Goal: Transaction & Acquisition: Purchase product/service

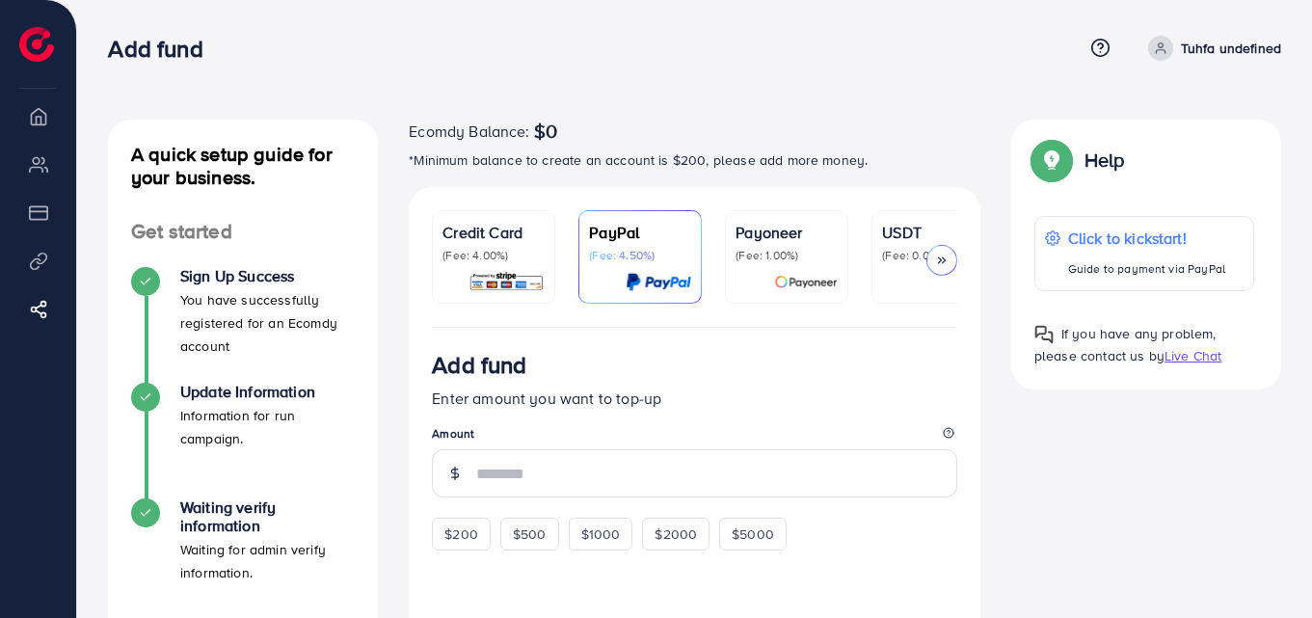
click at [890, 262] on p "(Fee: 0.00%)" at bounding box center [933, 255] width 102 height 15
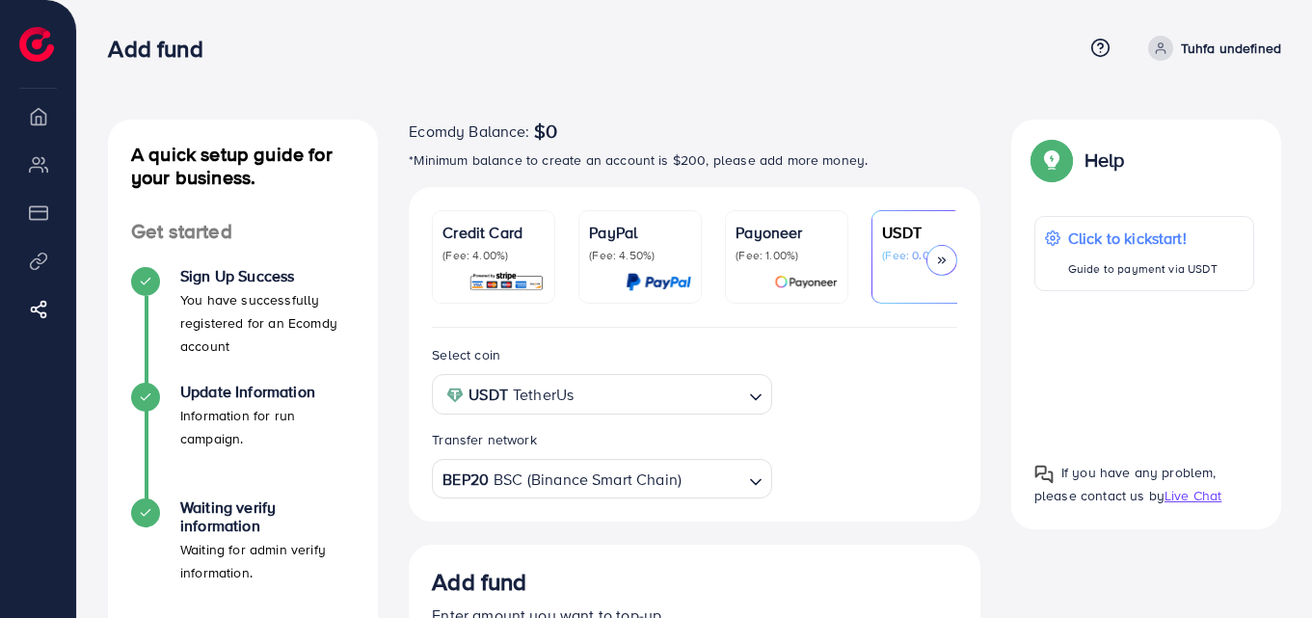
click at [1169, 47] on span at bounding box center [1160, 48] width 25 height 25
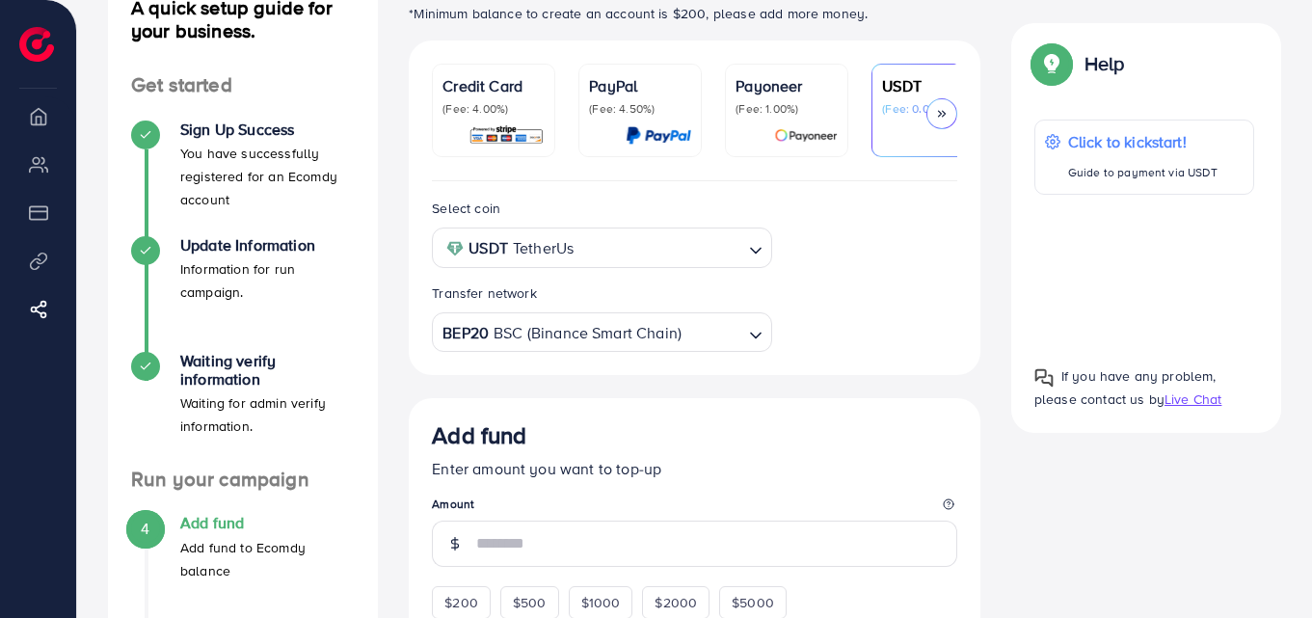
scroll to position [184, 0]
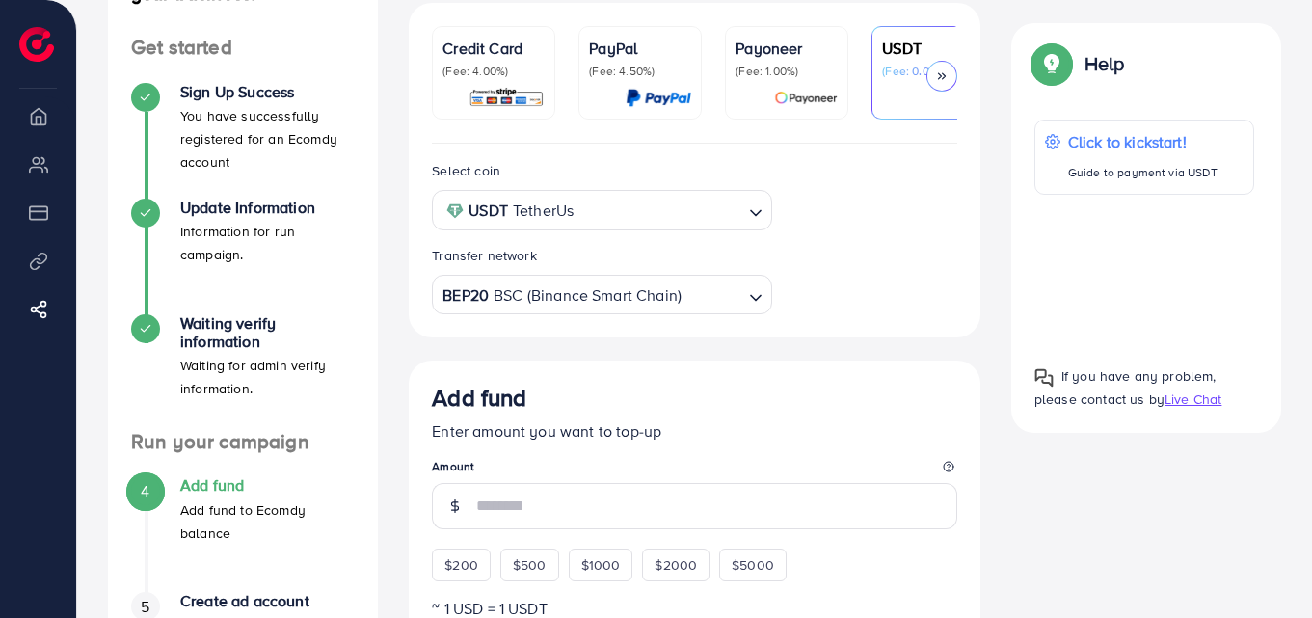
drag, startPoint x: 610, startPoint y: 461, endPoint x: 605, endPoint y: 366, distance: 94.6
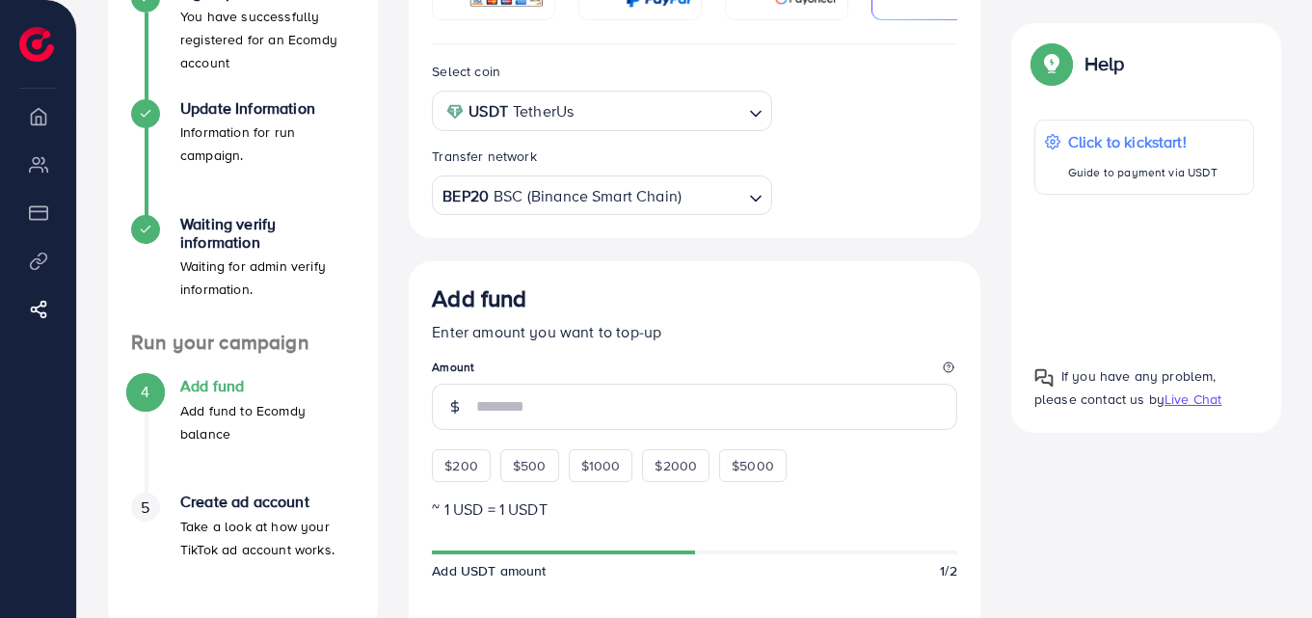
scroll to position [288, 0]
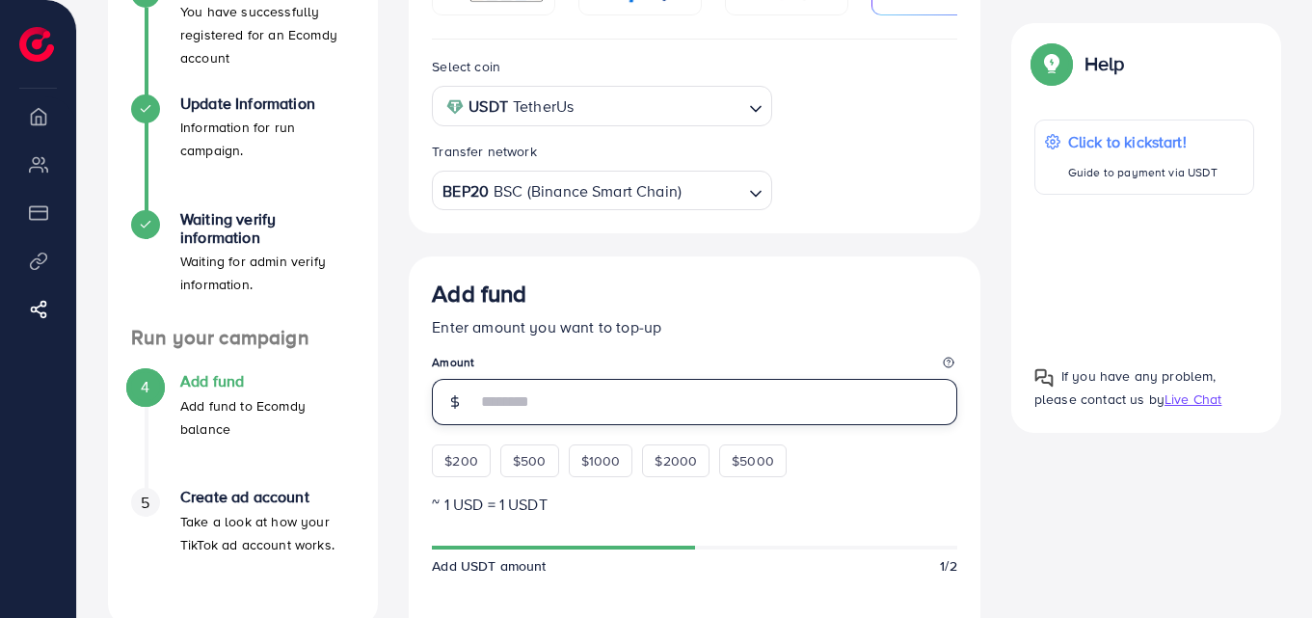
click at [605, 413] on input "number" at bounding box center [716, 402] width 481 height 46
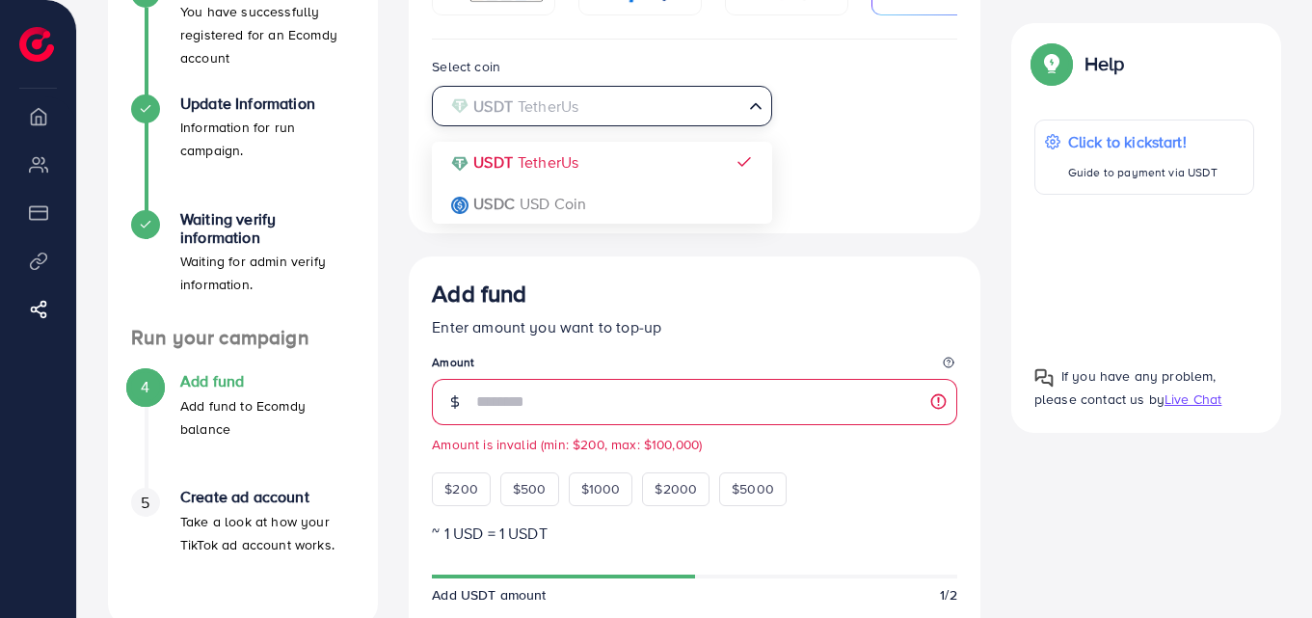
click at [688, 116] on input "Search for option" at bounding box center [590, 107] width 300 height 30
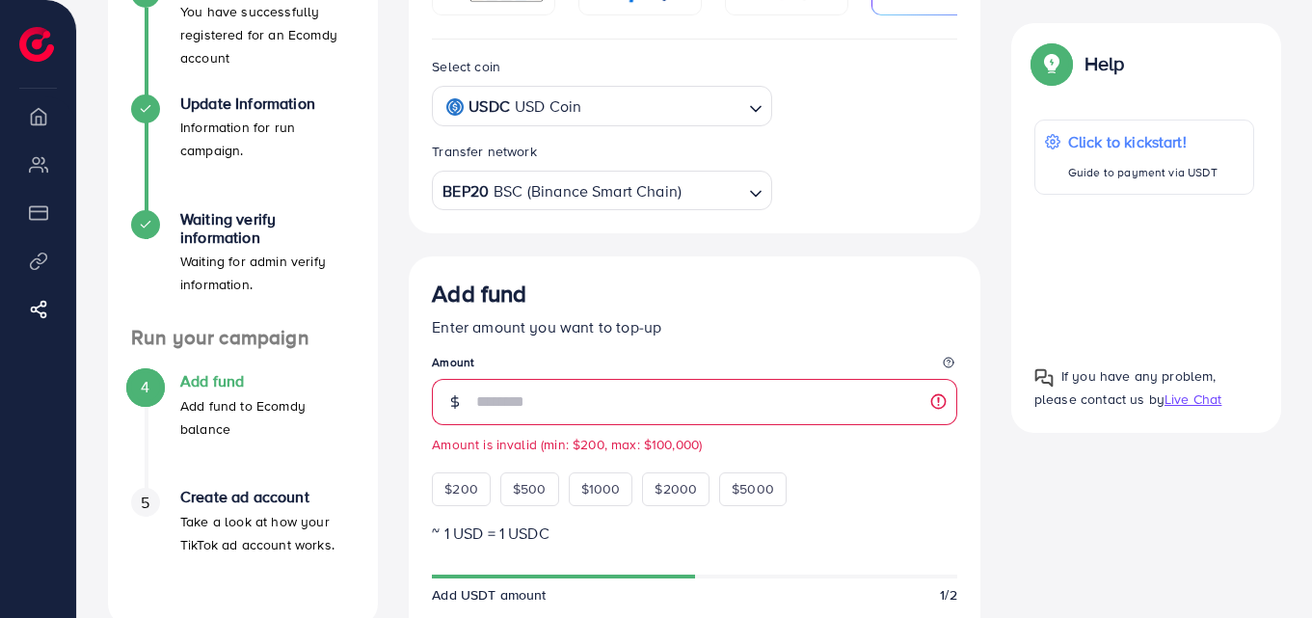
click at [624, 216] on div "Select coin USDC USD Coin Loading... USDT TetherUs USDC USD Coin Transfer netwo…" at bounding box center [695, 137] width 572 height 194
click at [640, 119] on input "Search for option" at bounding box center [663, 107] width 153 height 30
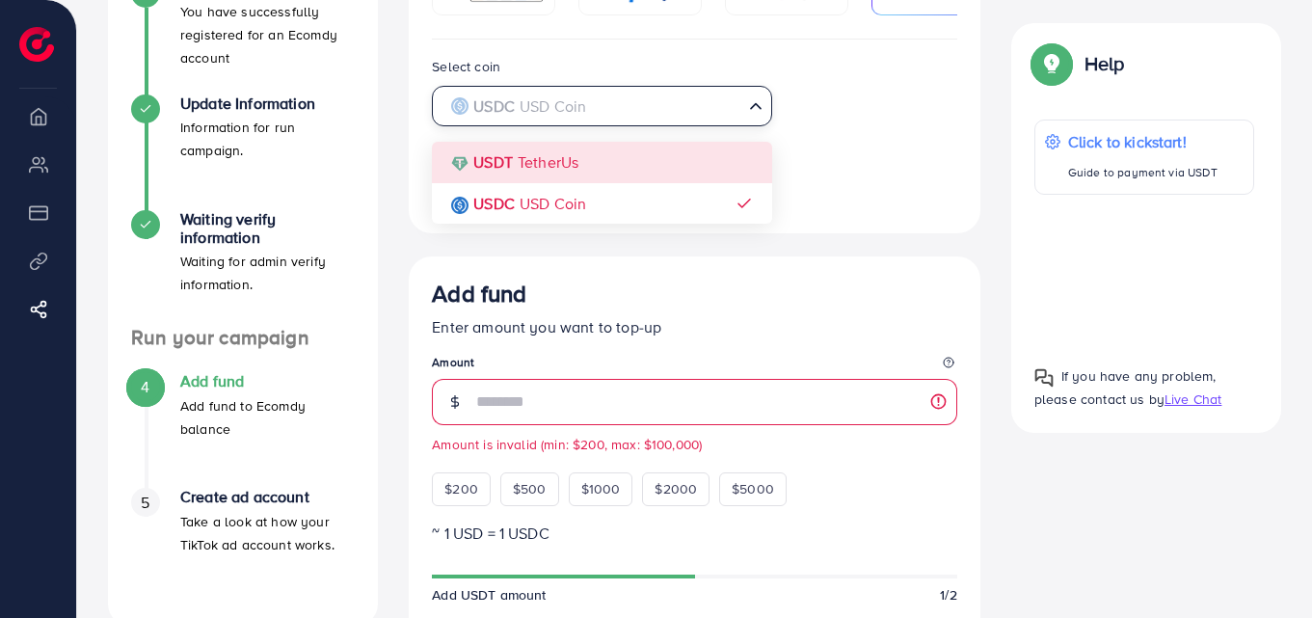
click at [618, 164] on div "Select coin USDC USD Coin Loading... USDT TetherUs USDC USD Coin Transfer netwo…" at bounding box center [694, 132] width 556 height 155
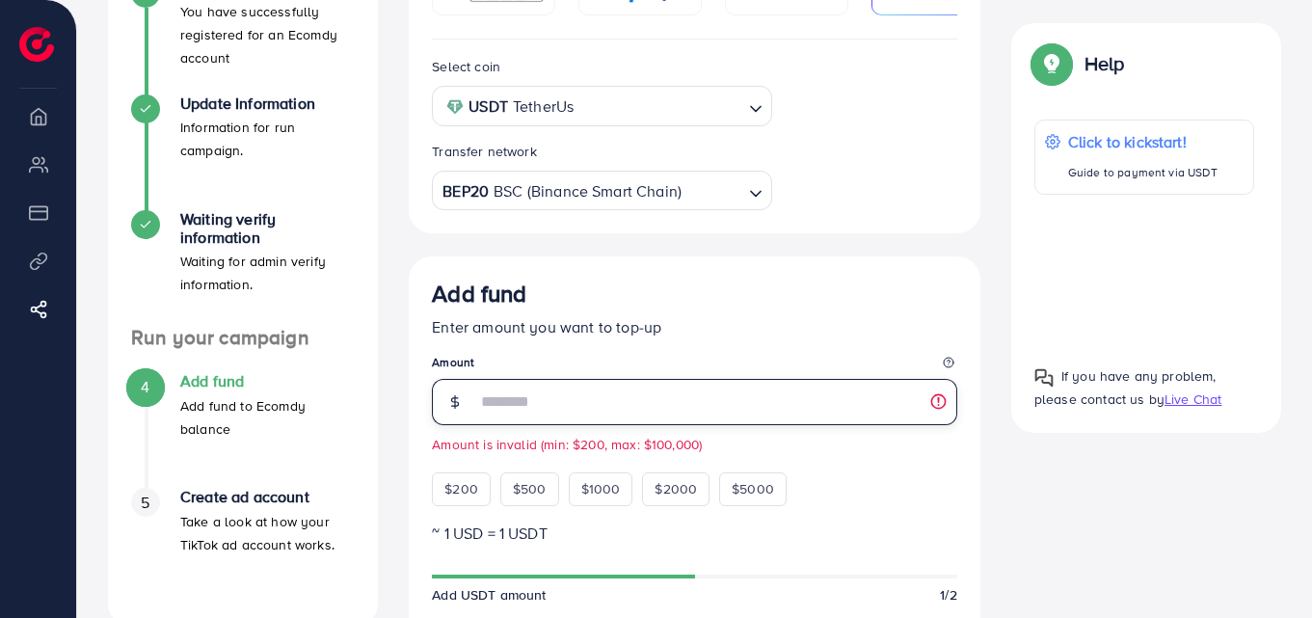
click at [588, 418] on input "**" at bounding box center [716, 402] width 481 height 46
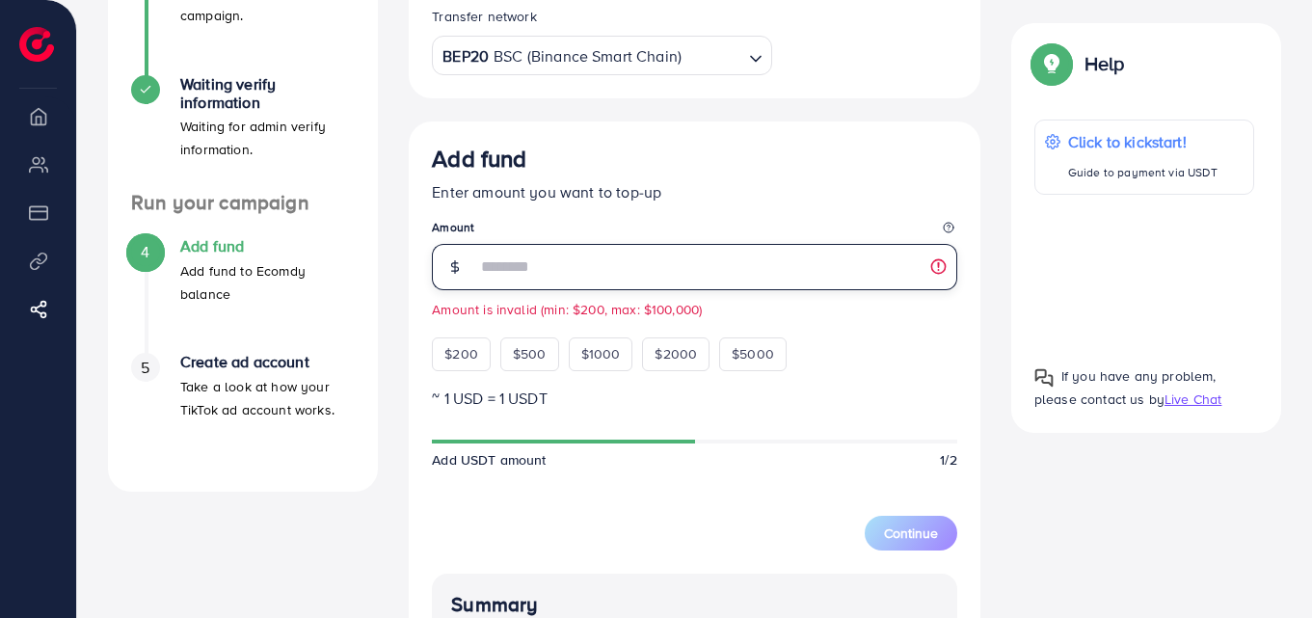
scroll to position [427, 0]
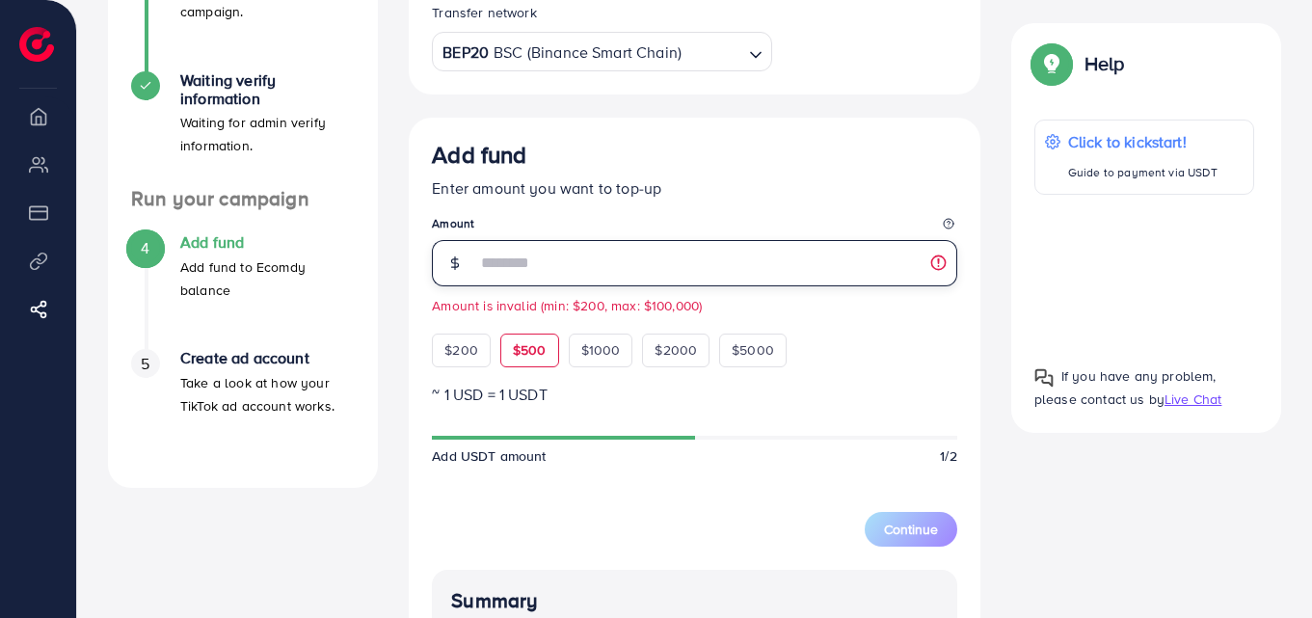
type input "*"
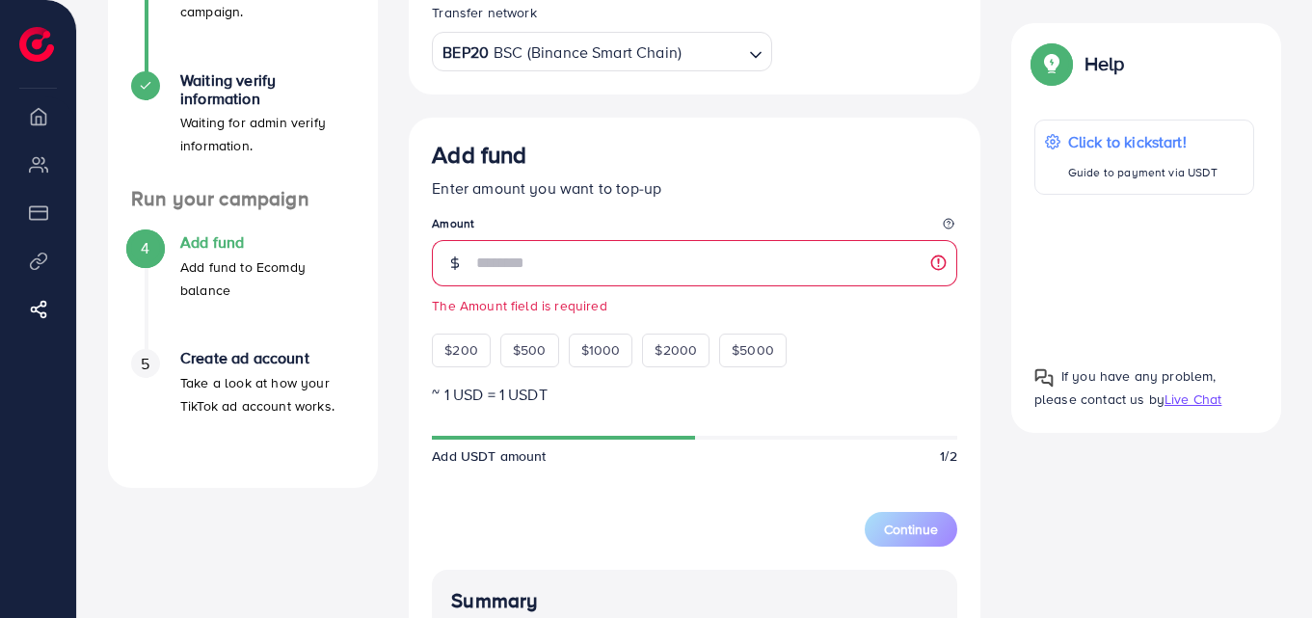
click at [718, 142] on div "Add fund Enter amount you want to top-up Amount The Amount field is required $2…" at bounding box center [695, 528] width 572 height 821
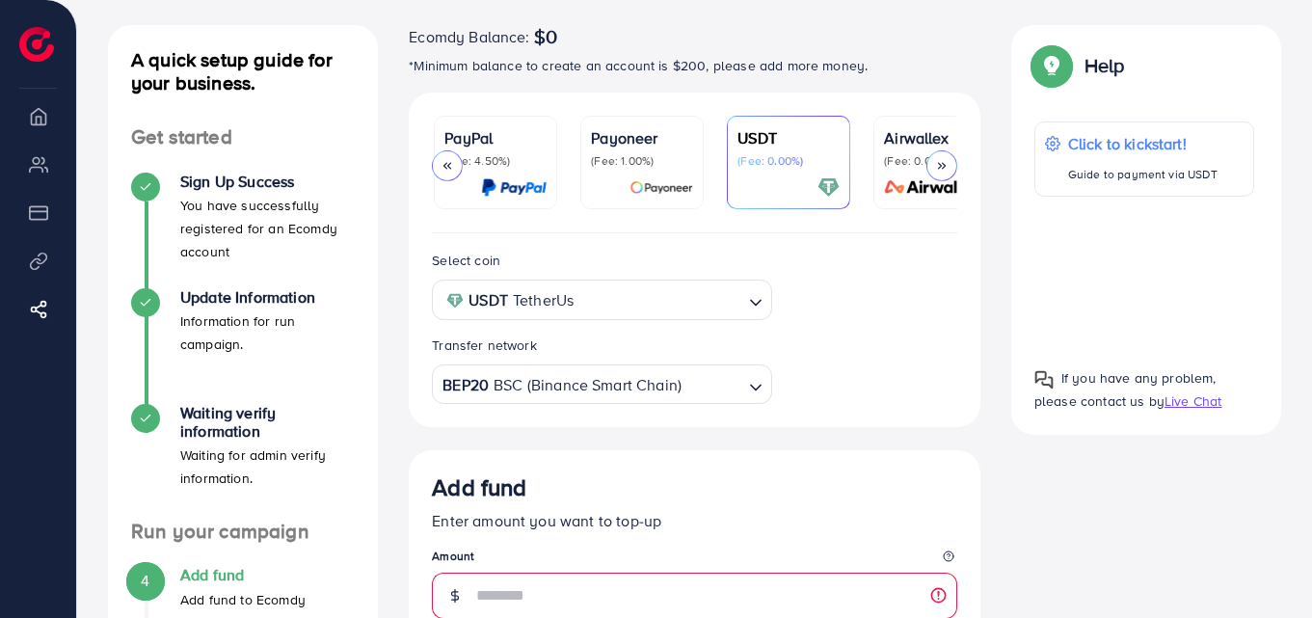
scroll to position [0, 184]
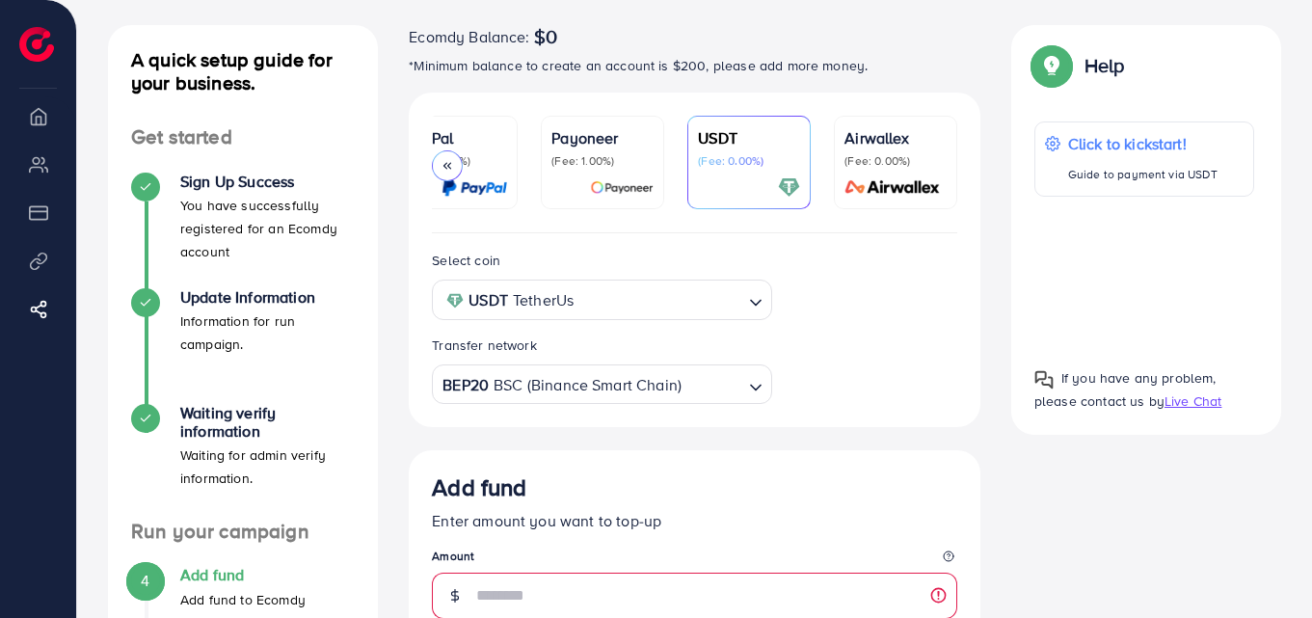
drag, startPoint x: 864, startPoint y: 240, endPoint x: 680, endPoint y: 240, distance: 183.1
click at [680, 240] on div "Select coin USDT TetherUs Loading... Transfer network BEP20 BSC (Binance Smart …" at bounding box center [695, 330] width 572 height 194
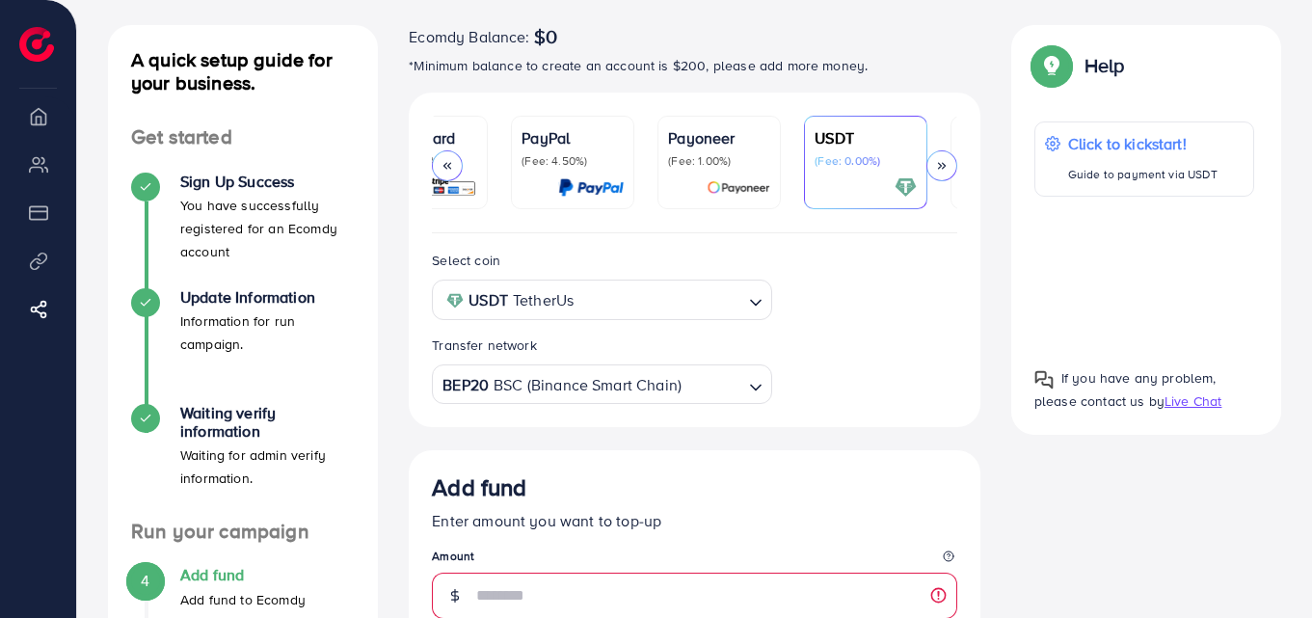
scroll to position [0, 0]
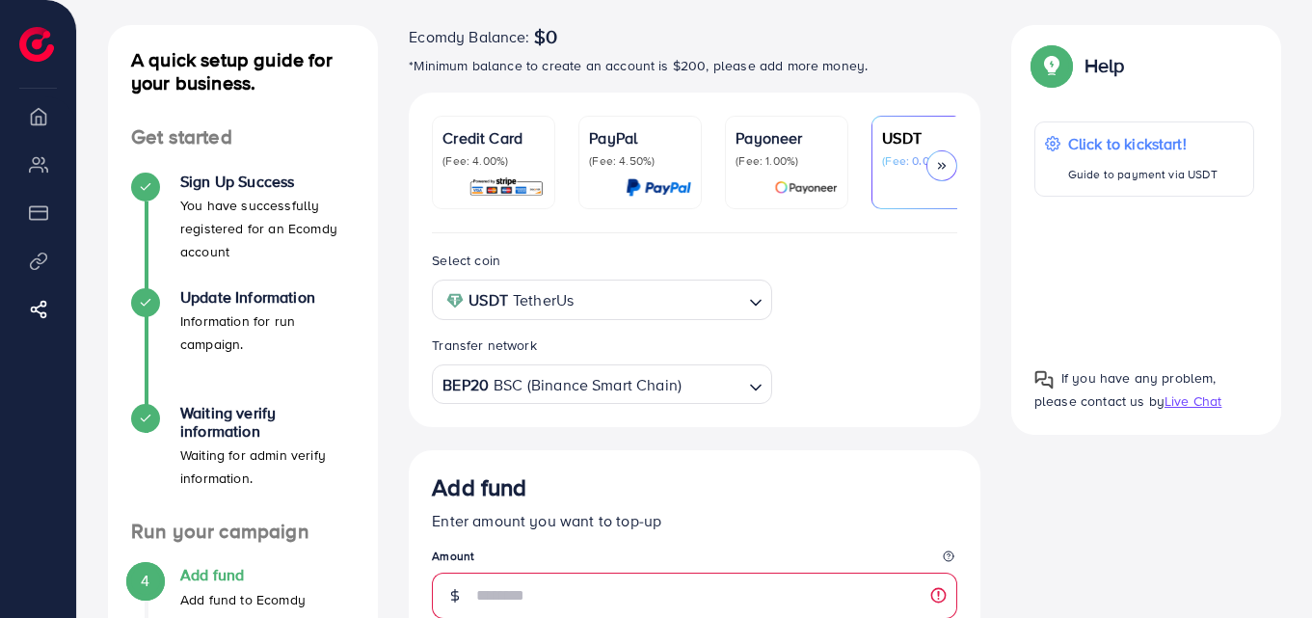
click at [512, 168] on p "(Fee: 4.00%)" at bounding box center [493, 160] width 102 height 15
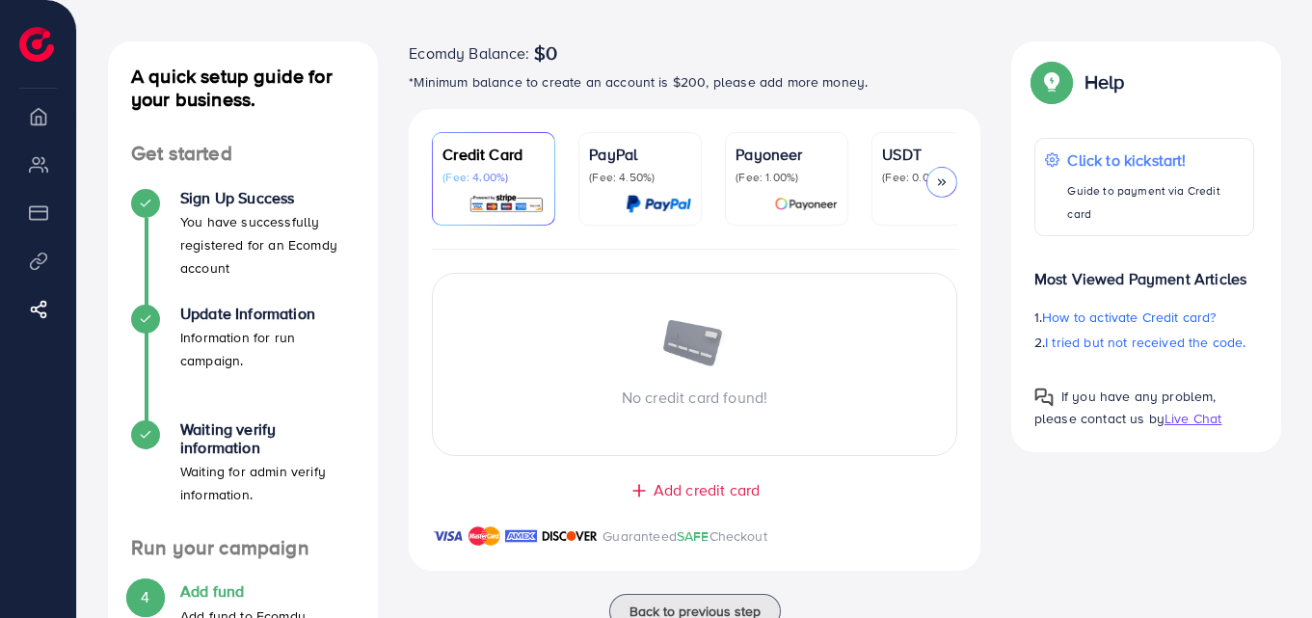
scroll to position [75, 0]
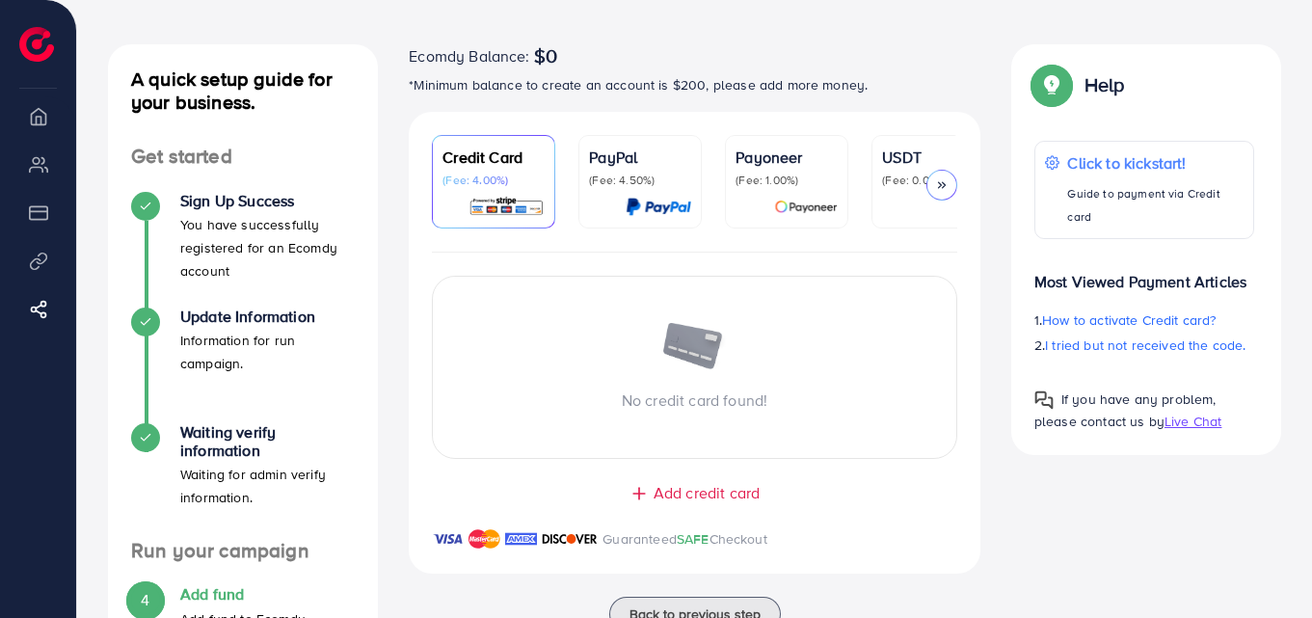
click at [893, 202] on div at bounding box center [933, 207] width 102 height 22
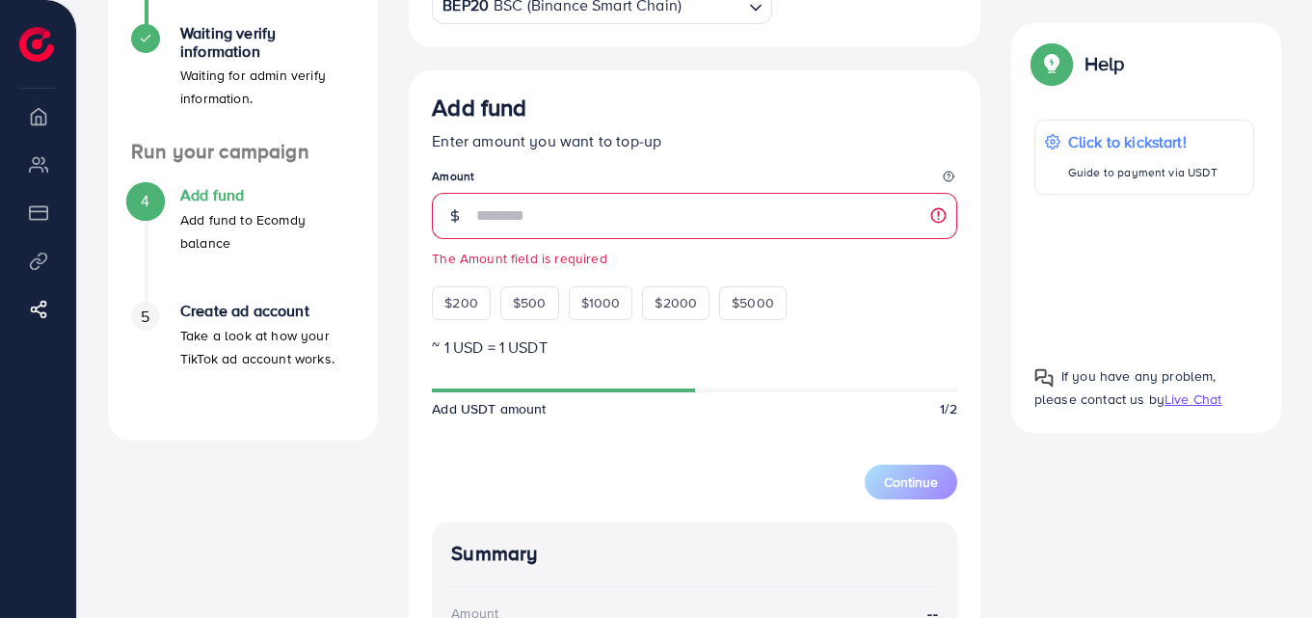
scroll to position [493, 0]
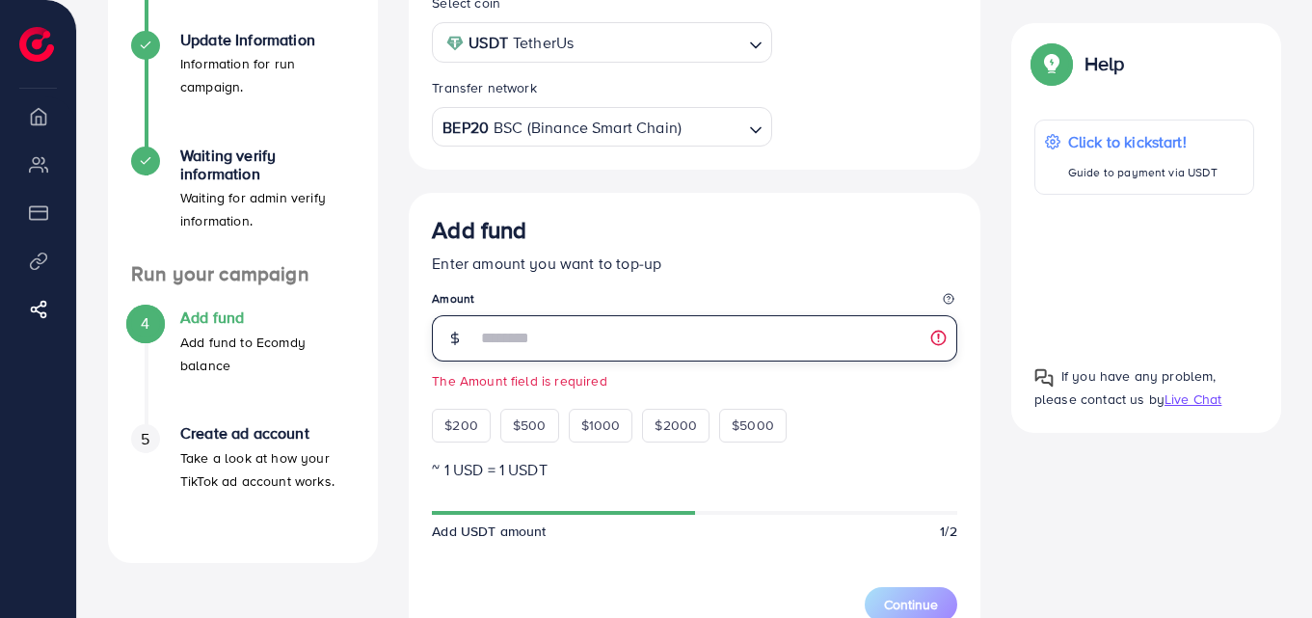
click at [694, 327] on input "number" at bounding box center [716, 338] width 481 height 46
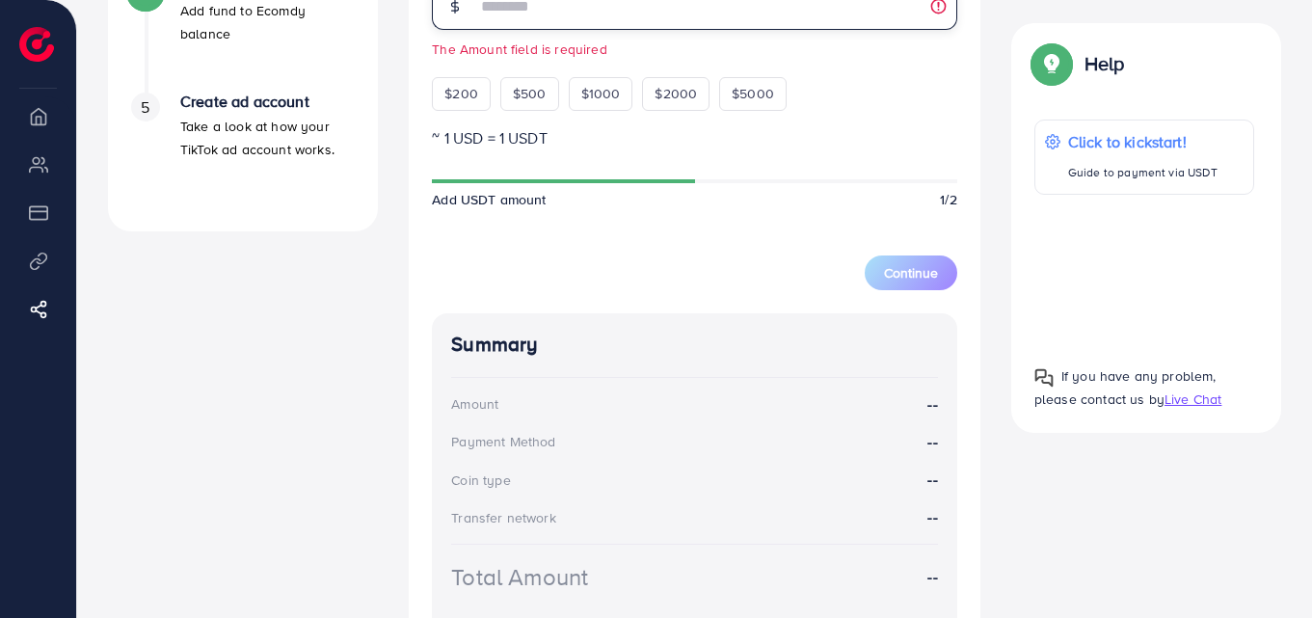
scroll to position [688, 0]
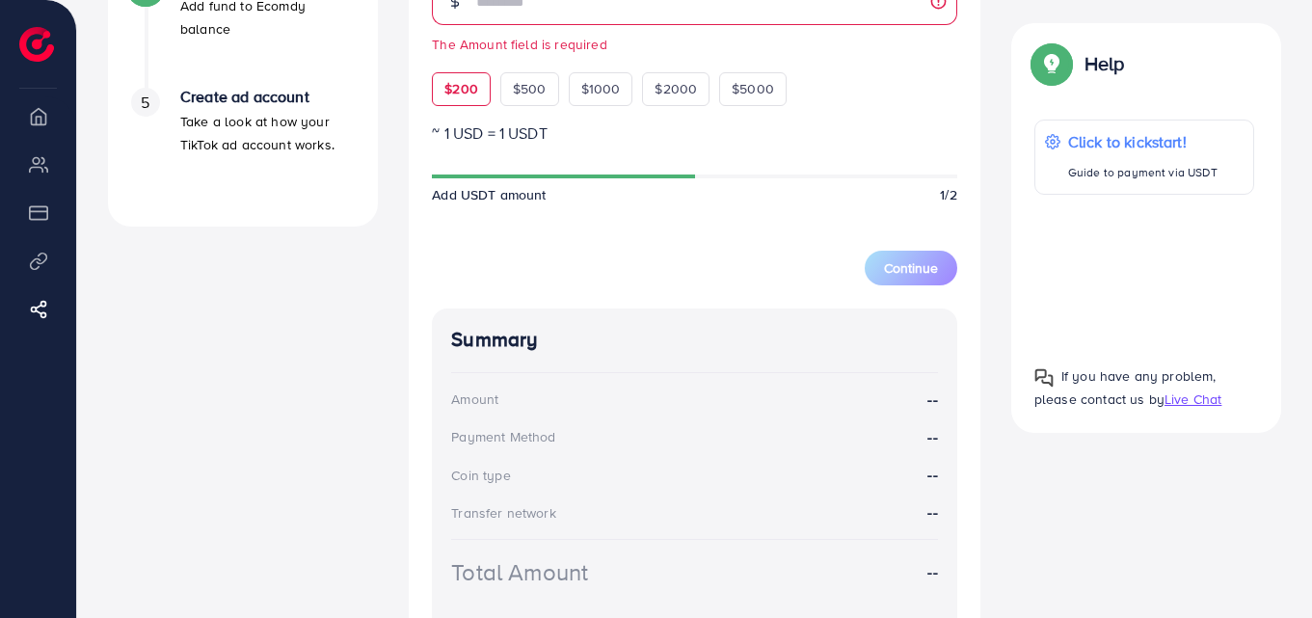
click at [461, 92] on span "$200" at bounding box center [461, 88] width 34 height 19
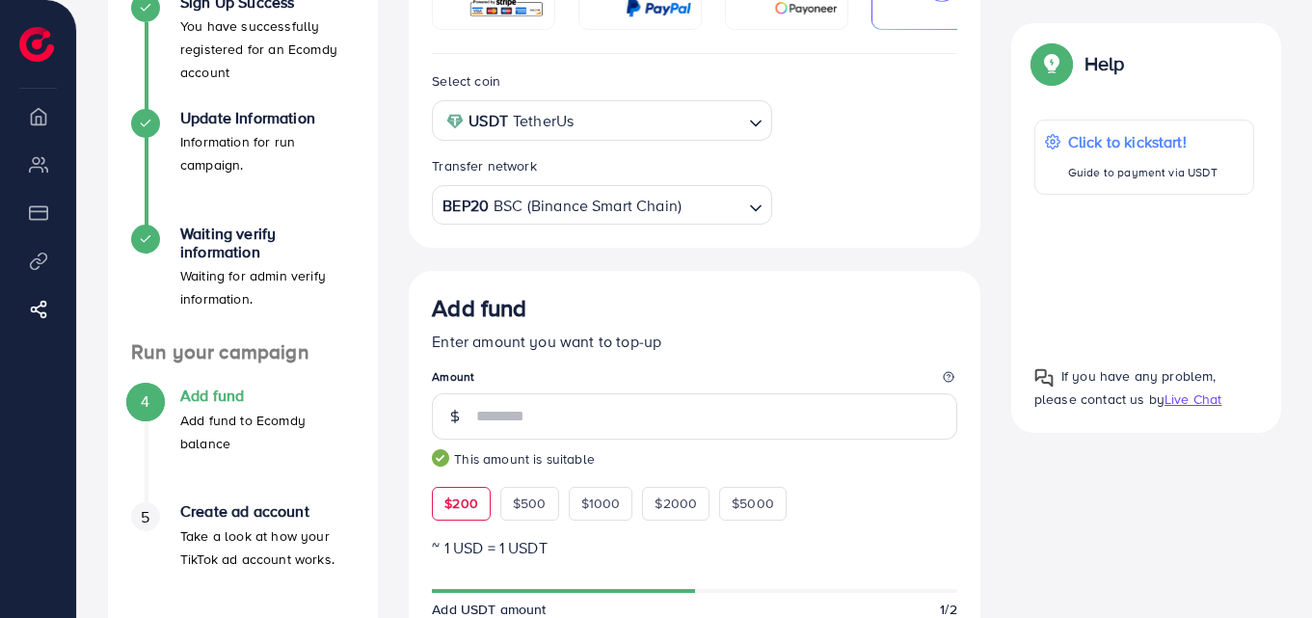
scroll to position [273, 0]
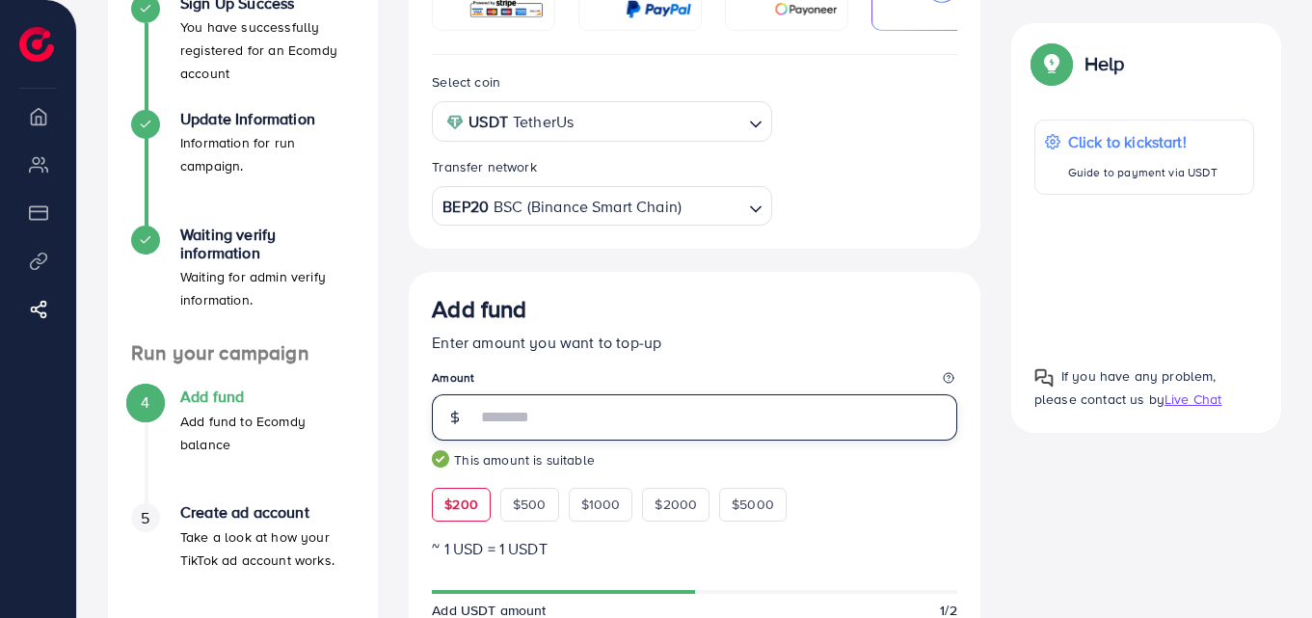
click at [524, 424] on input "***" at bounding box center [716, 417] width 481 height 46
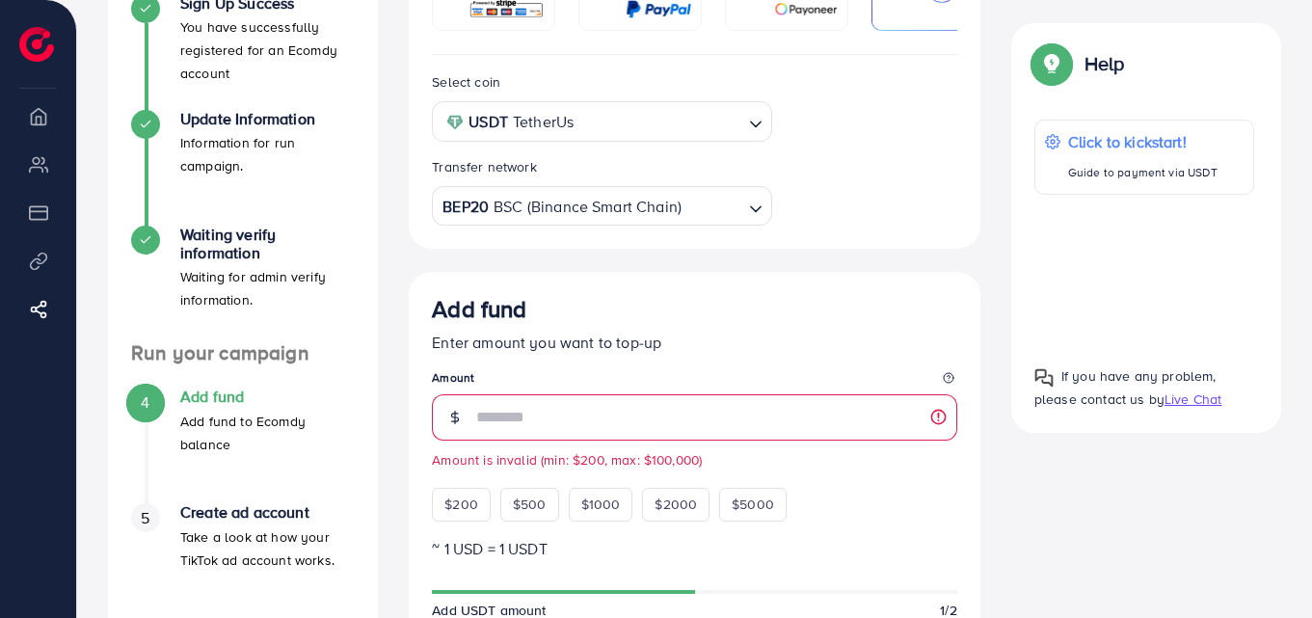
click at [701, 362] on div "Add fund Enter amount you want to top-up Amount ** Amount is invalid (min: $200…" at bounding box center [694, 408] width 525 height 226
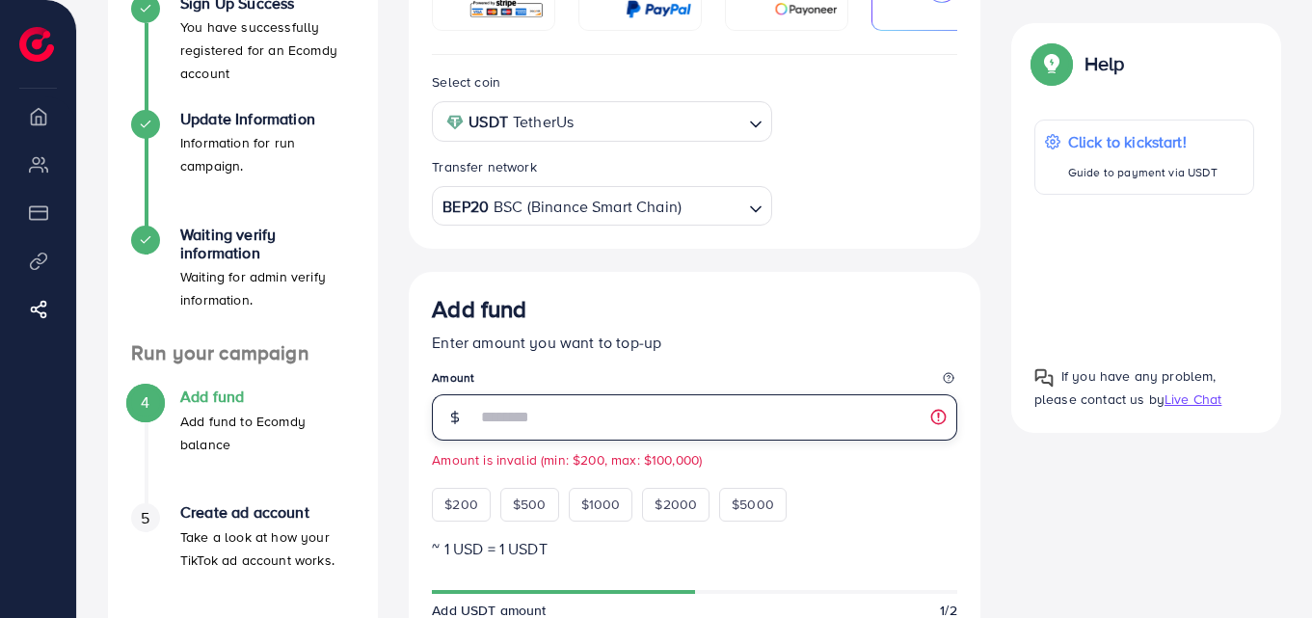
click at [559, 415] on input "**" at bounding box center [716, 417] width 481 height 46
click at [586, 431] on input "**" at bounding box center [716, 417] width 481 height 46
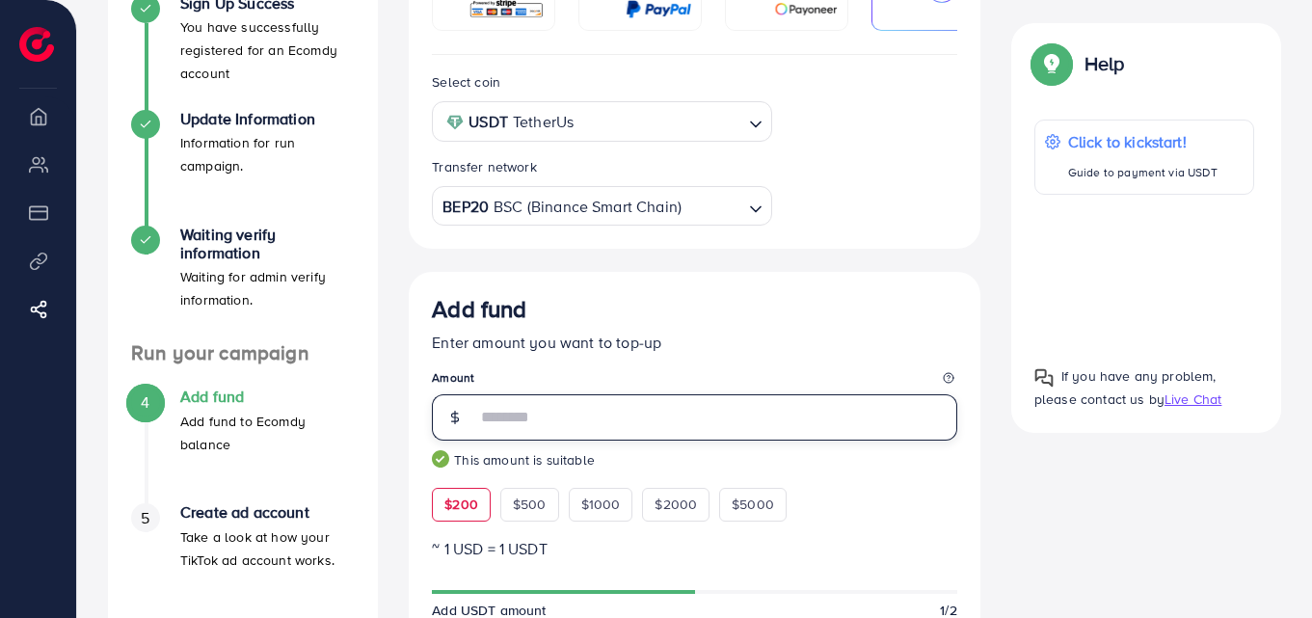
type input "***"
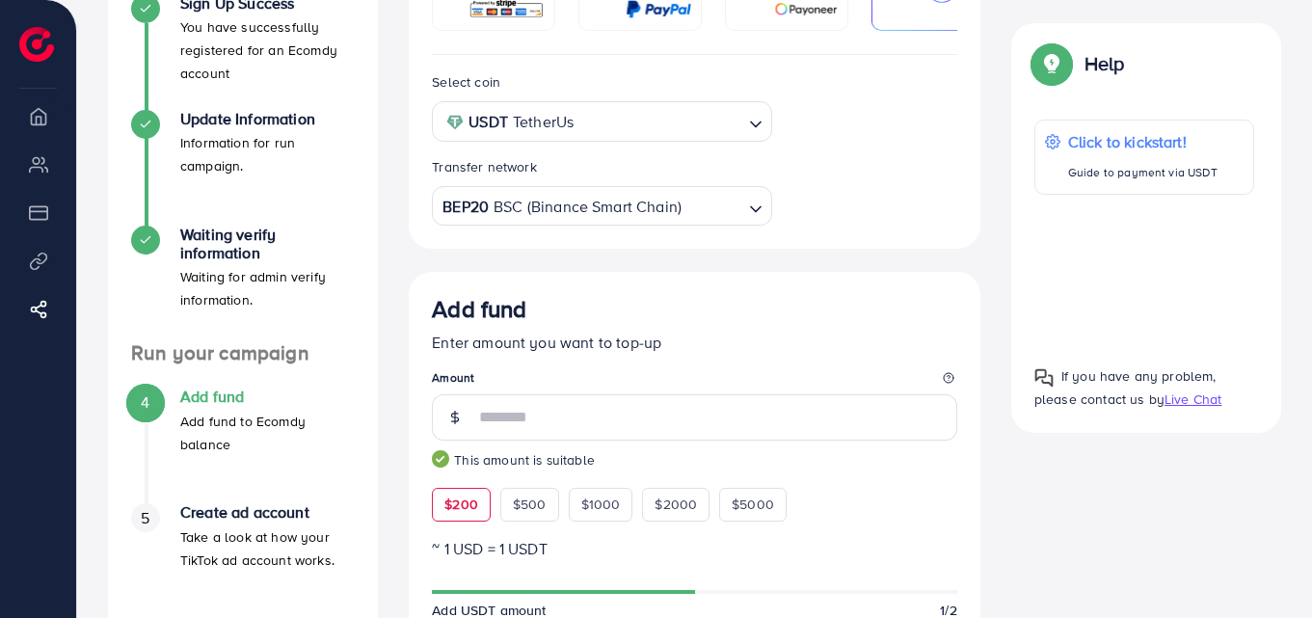
click at [754, 342] on p "Enter amount you want to top-up" at bounding box center [694, 342] width 525 height 23
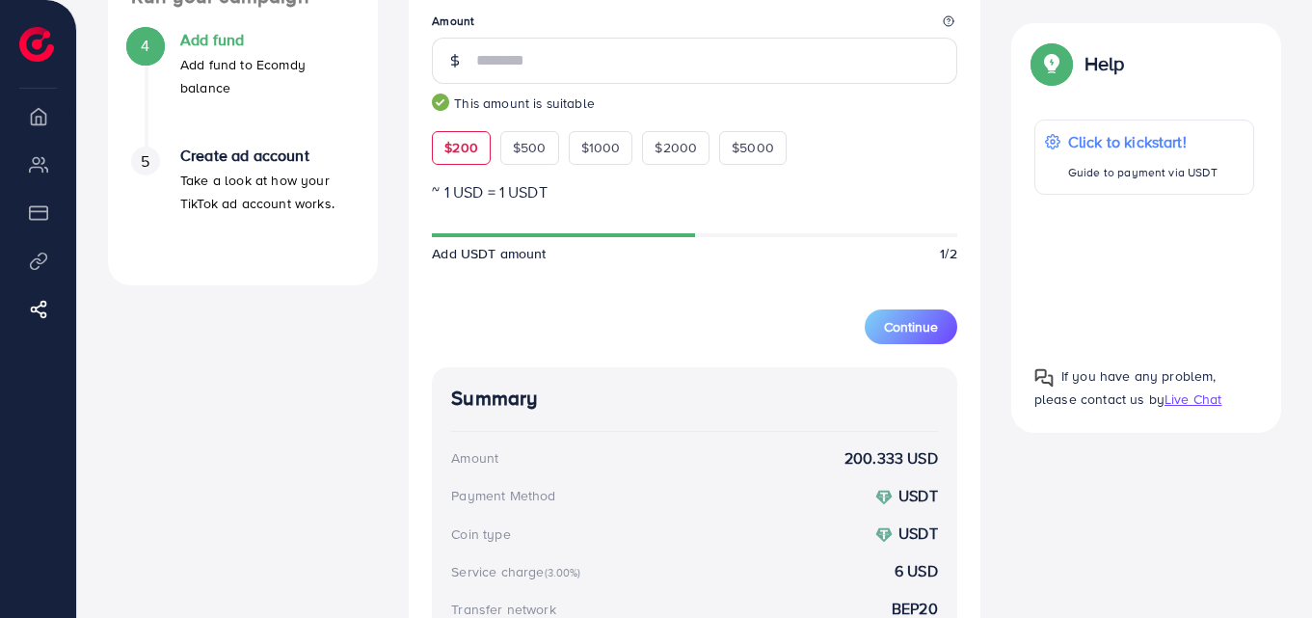
scroll to position [657, 0]
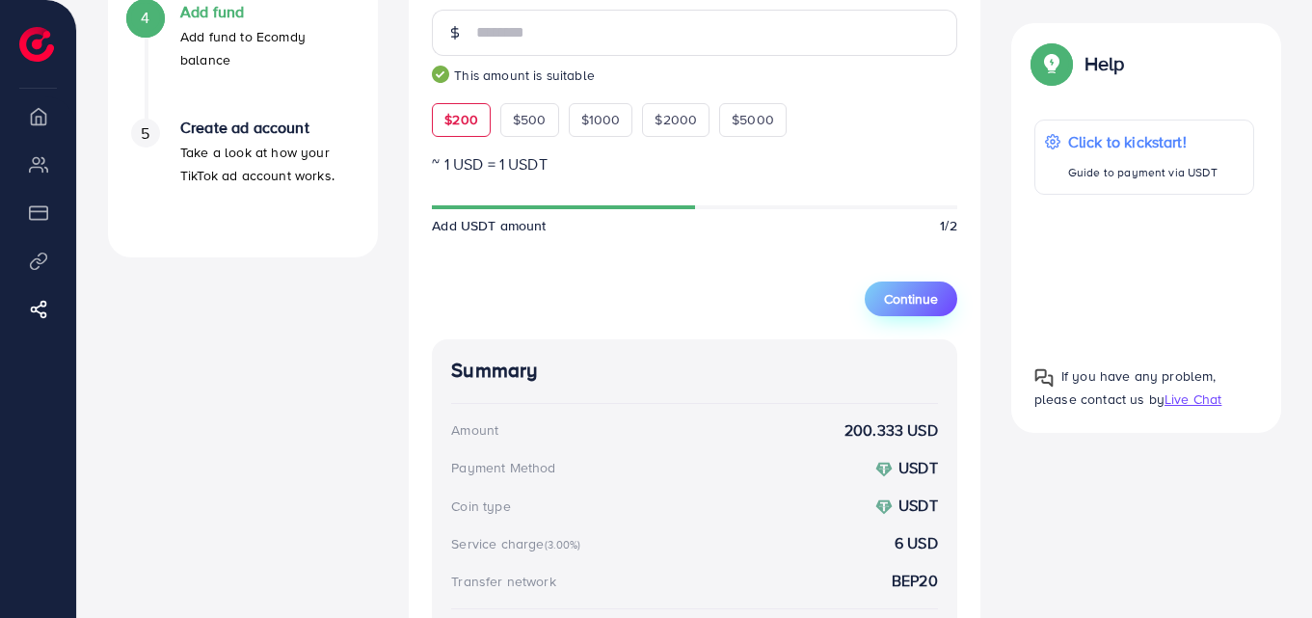
click at [911, 290] on button "Continue" at bounding box center [911, 298] width 93 height 35
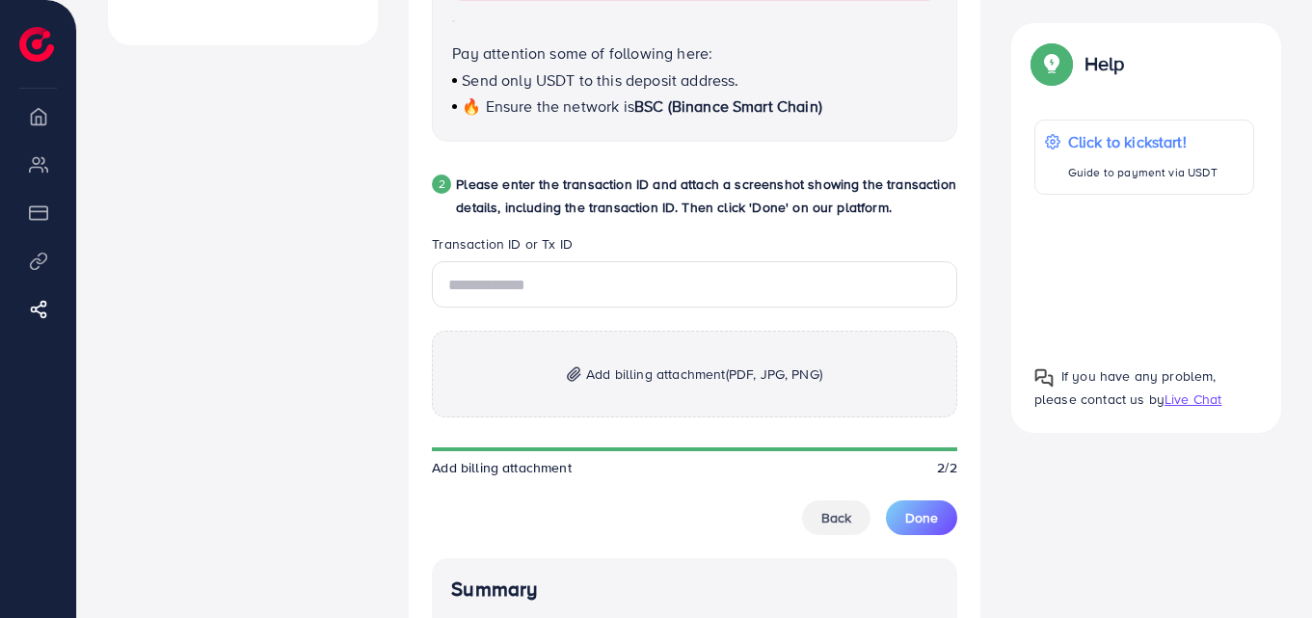
scroll to position [870, 0]
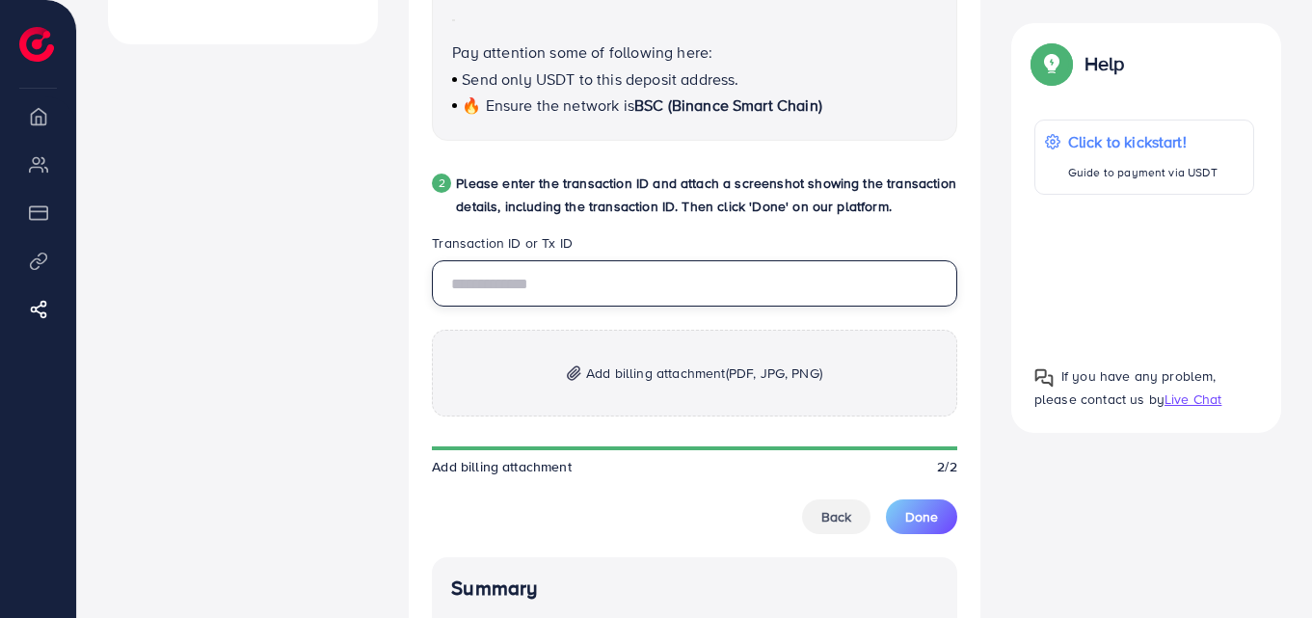
drag, startPoint x: 772, startPoint y: 295, endPoint x: 782, endPoint y: 186, distance: 109.3
click at [782, 186] on div "Follow instruction 1 Please transfer the funds from your Blockchain account to …" at bounding box center [694, 211] width 525 height 1461
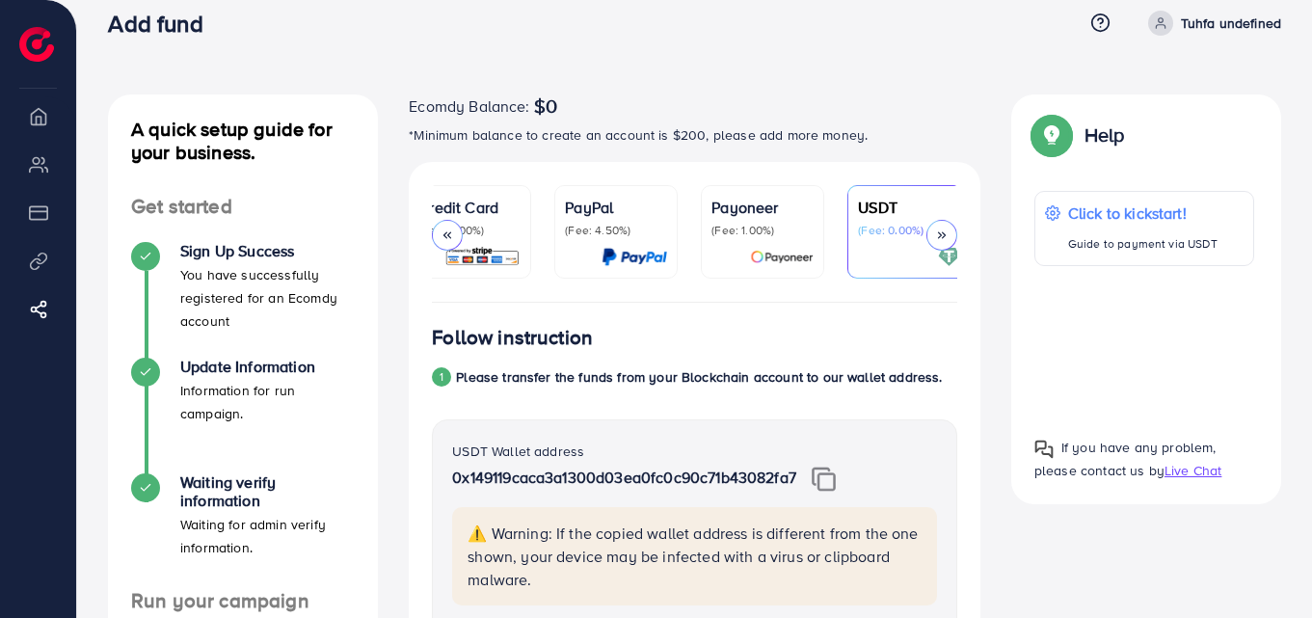
scroll to position [0, 0]
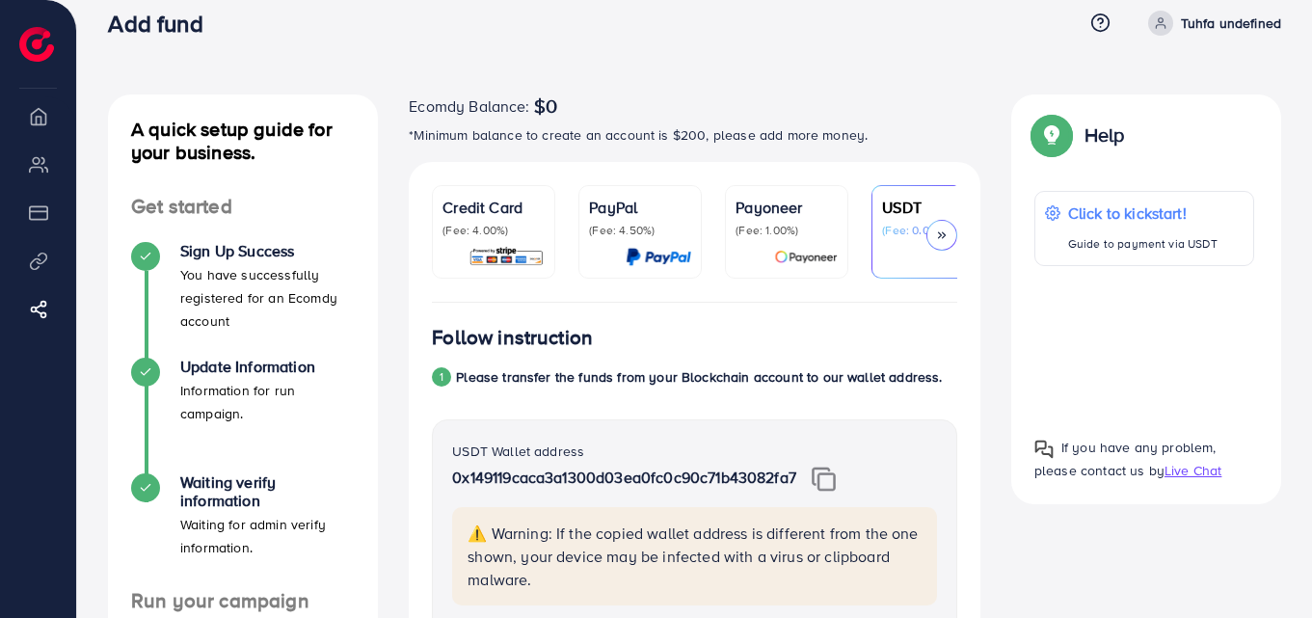
click at [660, 244] on div "PayPal (Fee: 4.50%)" at bounding box center [640, 232] width 102 height 72
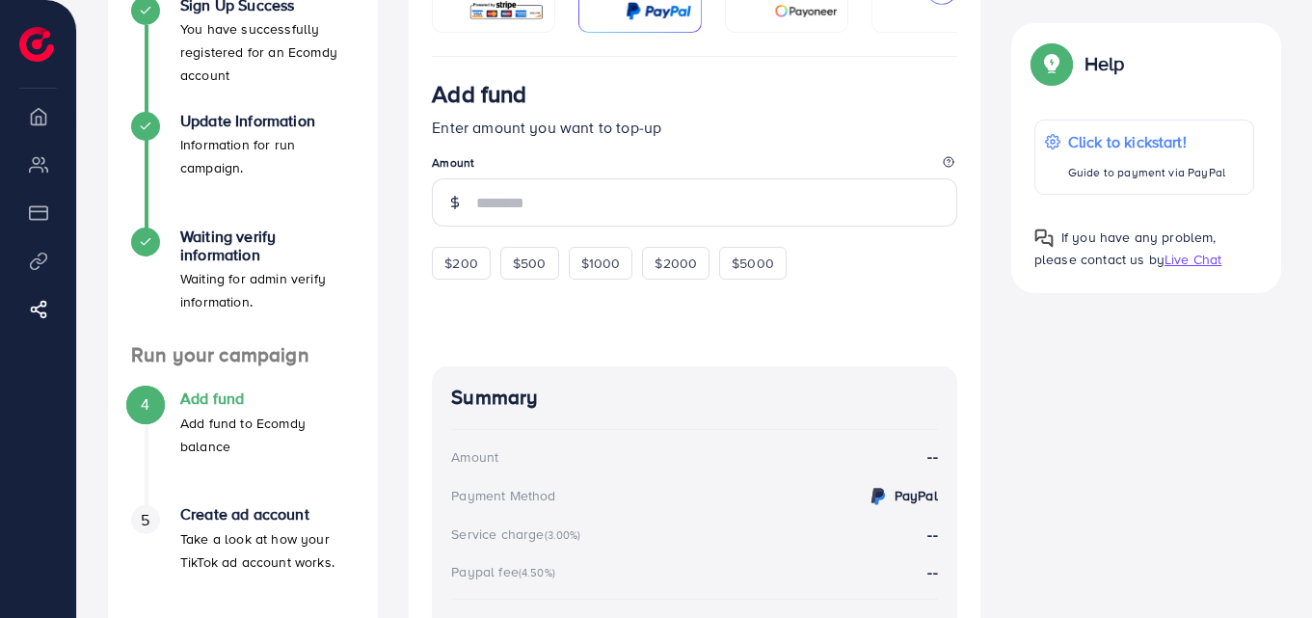
scroll to position [268, 0]
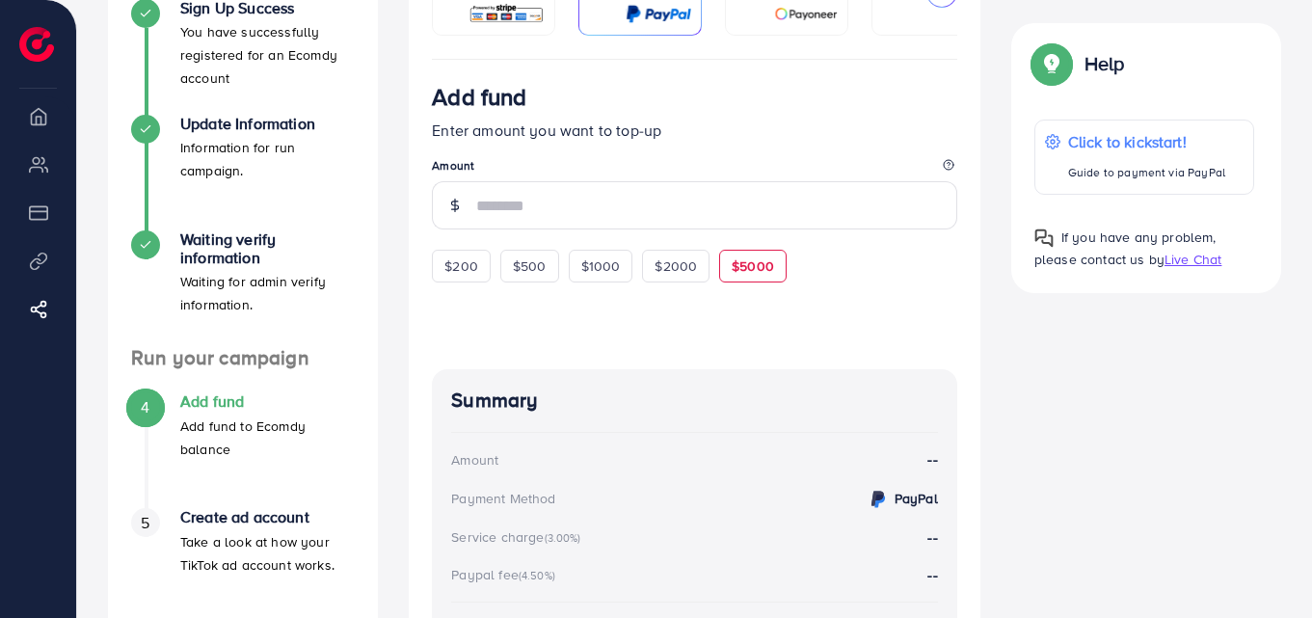
click at [736, 269] on span "$5000" at bounding box center [753, 265] width 42 height 19
type input "****"
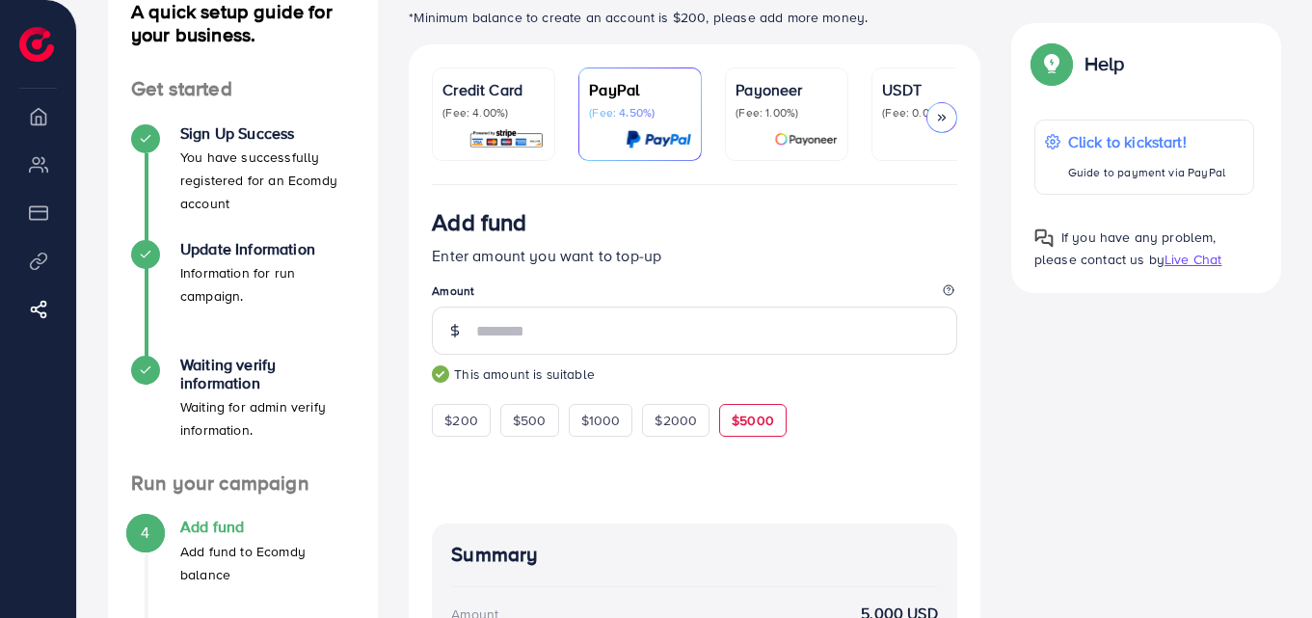
scroll to position [131, 0]
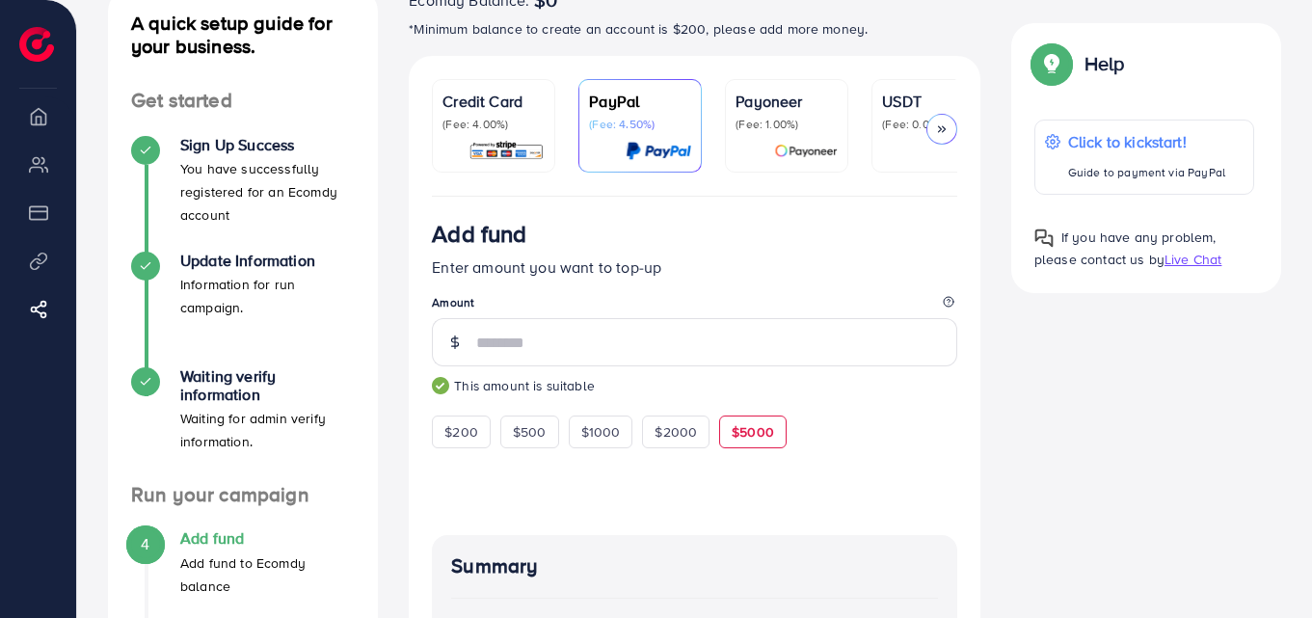
click at [899, 152] on div at bounding box center [933, 151] width 102 height 22
